Goal: Task Accomplishment & Management: Complete application form

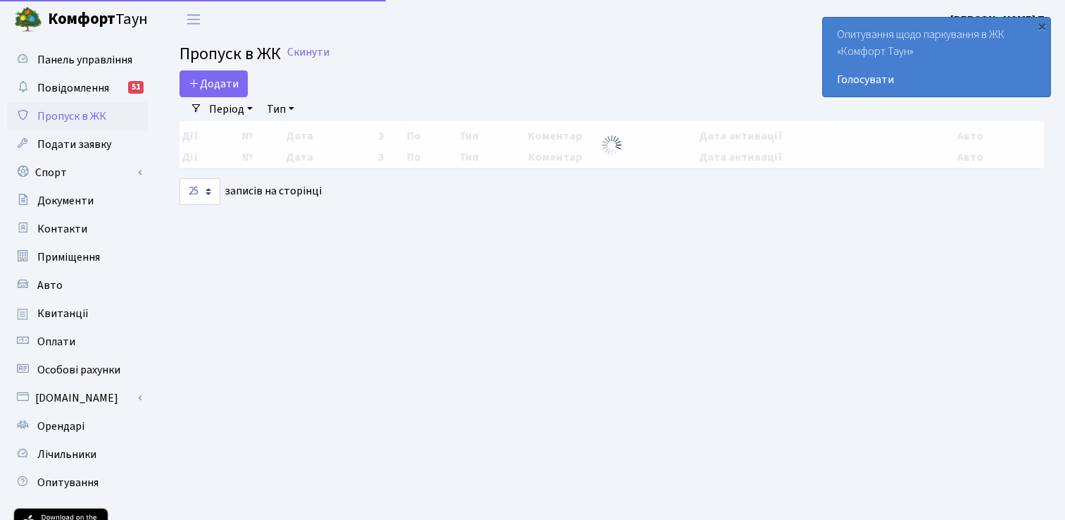
select select "25"
click at [215, 82] on span "Додати" at bounding box center [214, 83] width 50 height 15
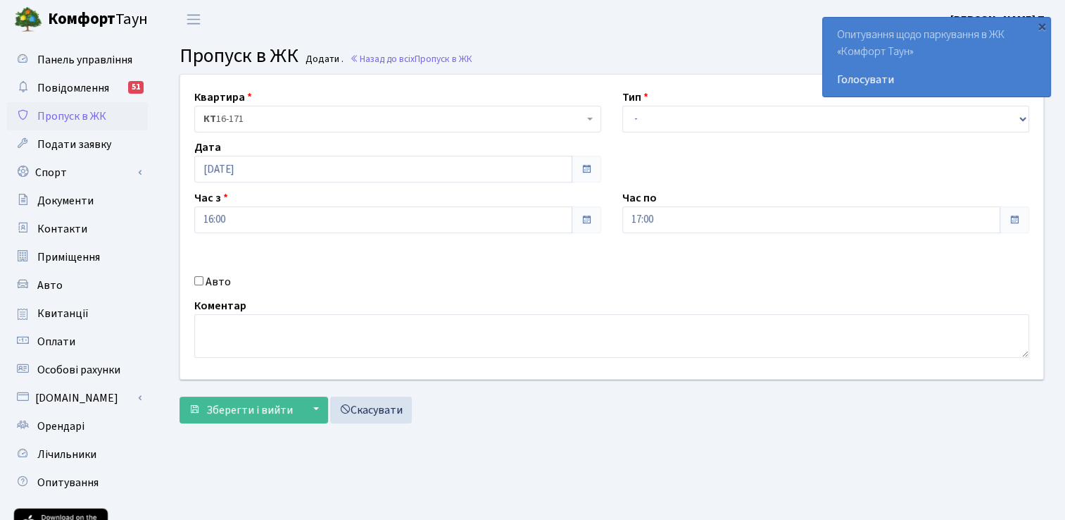
click at [196, 276] on input "Авто" at bounding box center [198, 280] width 9 height 9
checkbox input "true"
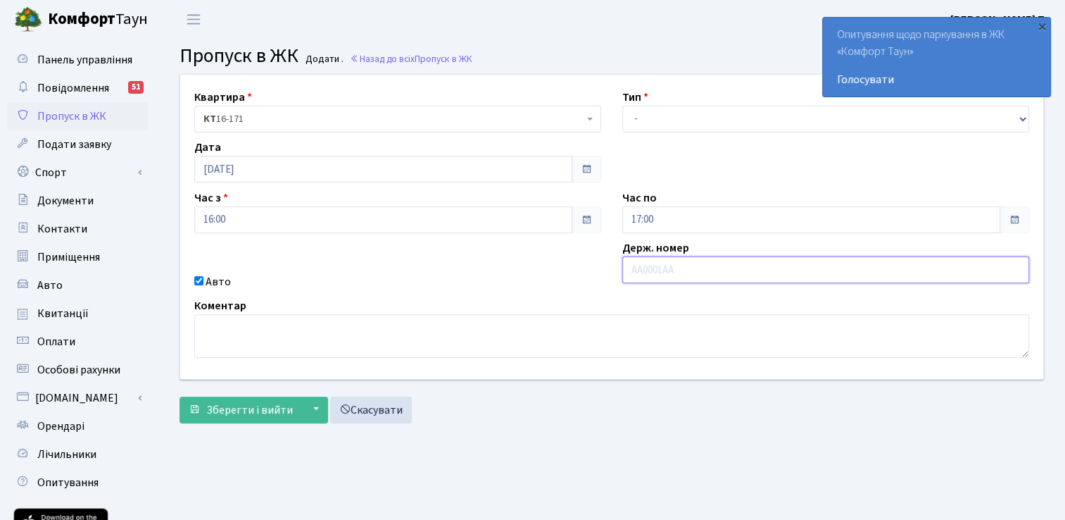
paste input "КА6977МІ"
type input "КА6977МІ"
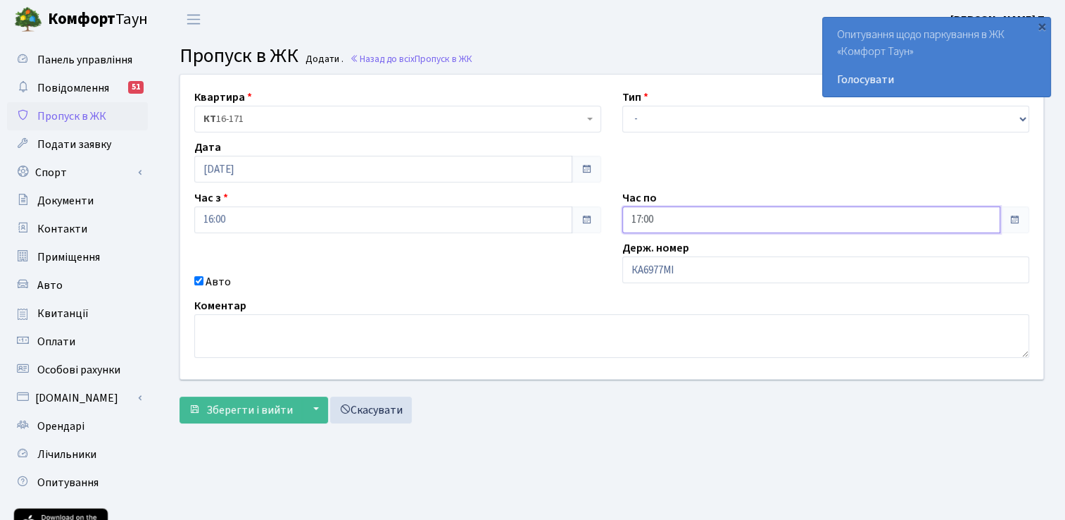
click at [679, 210] on input "17:00" at bounding box center [811, 219] width 378 height 27
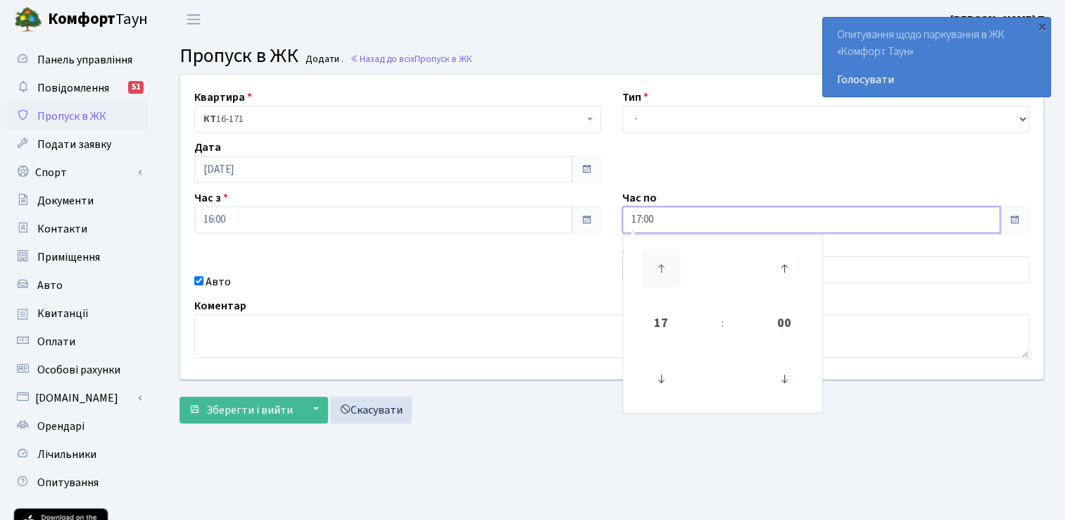
click at [661, 256] on icon at bounding box center [661, 268] width 38 height 38
click at [660, 256] on icon at bounding box center [661, 268] width 38 height 38
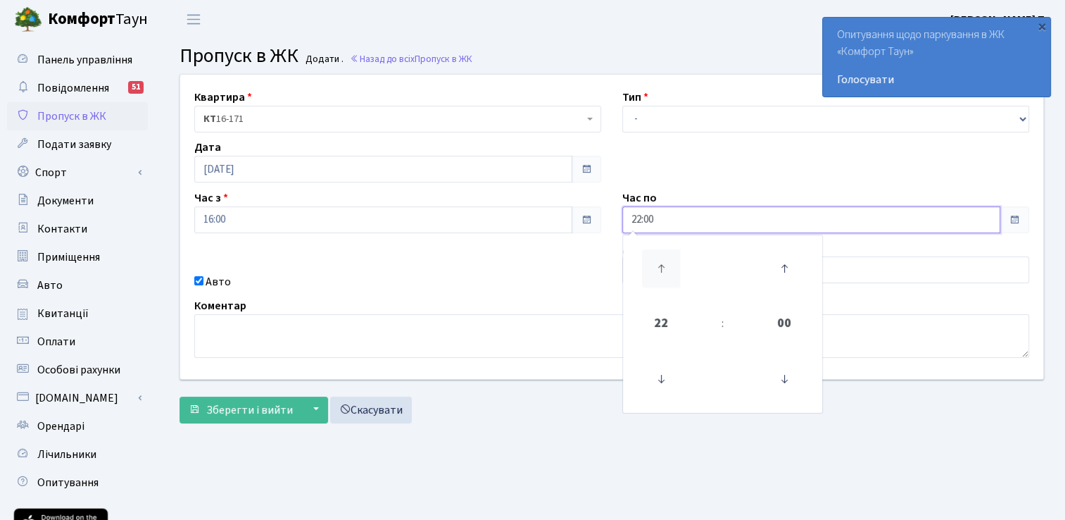
click at [660, 256] on icon at bounding box center [661, 268] width 38 height 38
click at [778, 267] on icon at bounding box center [784, 268] width 38 height 38
type input "23:45"
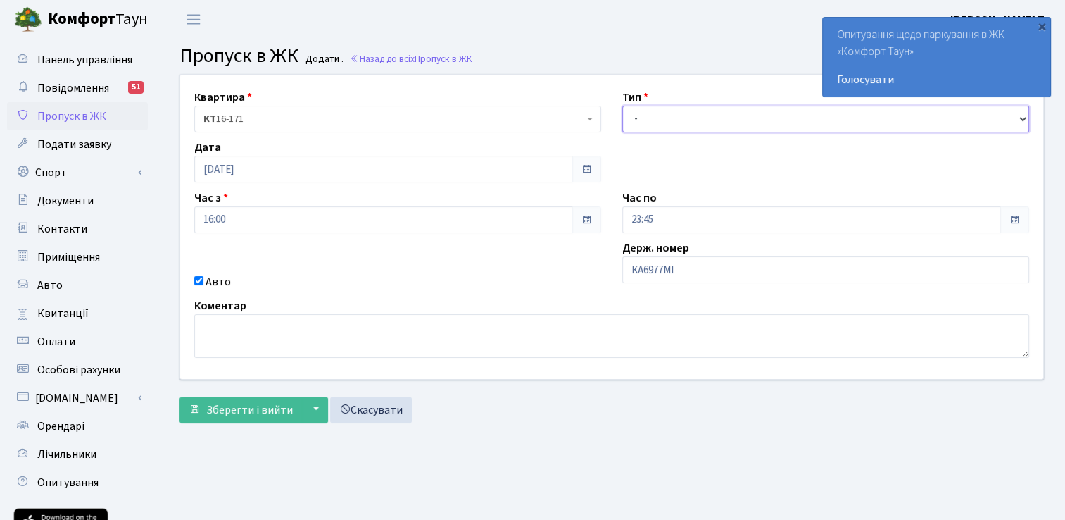
click at [648, 119] on select "- Доставка Таксі Гості Сервіс" at bounding box center [825, 119] width 407 height 27
select select "3"
click at [622, 106] on select "- Доставка Таксі Гості Сервіс" at bounding box center [825, 119] width 407 height 27
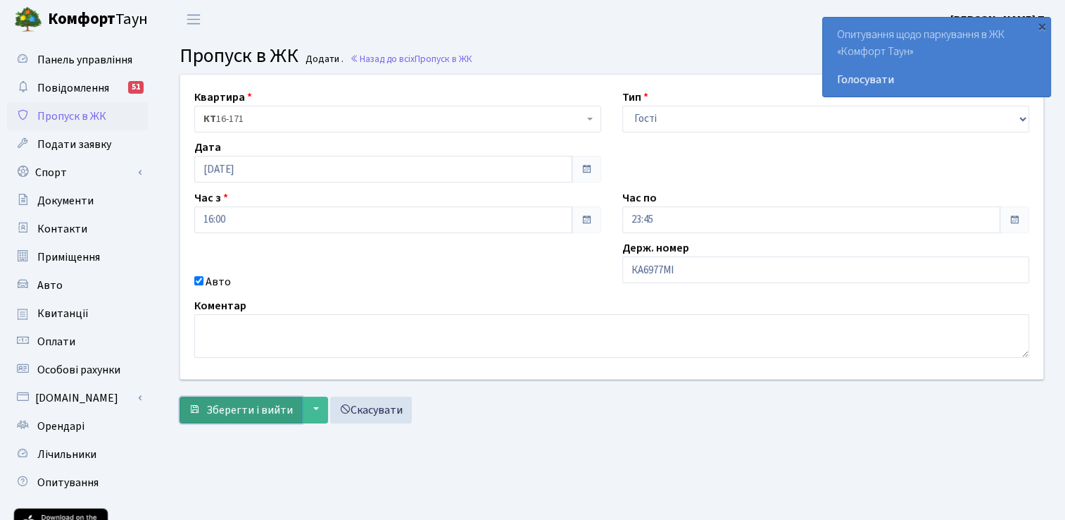
click at [260, 410] on span "Зберегти і вийти" at bounding box center [249, 409] width 87 height 15
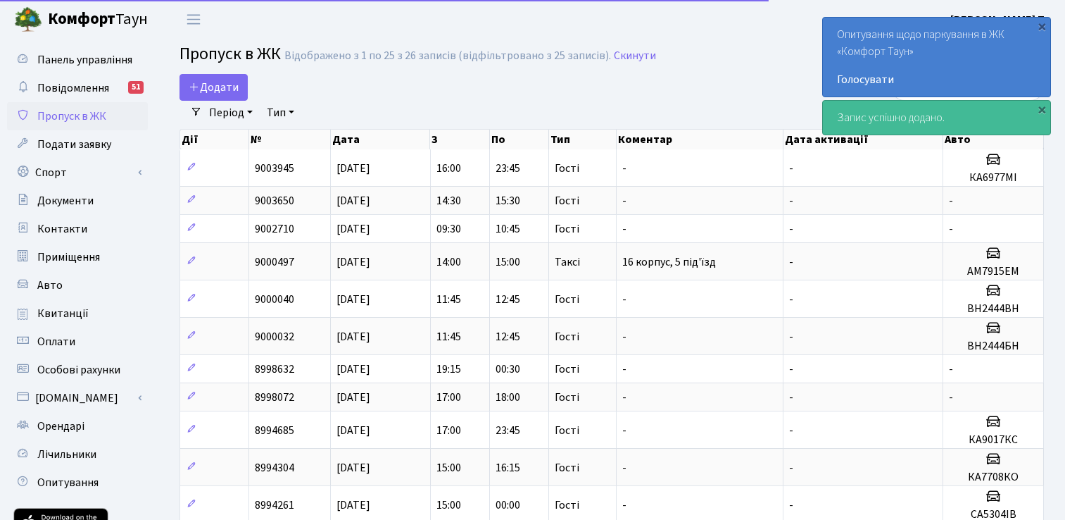
select select "25"
